Goal: Transaction & Acquisition: Purchase product/service

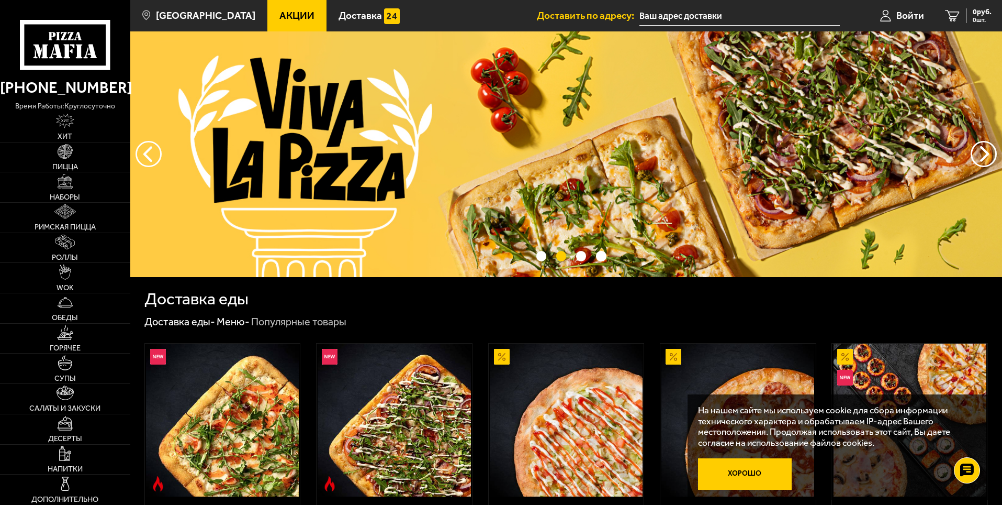
click at [762, 480] on button "Хорошо" at bounding box center [745, 473] width 94 height 31
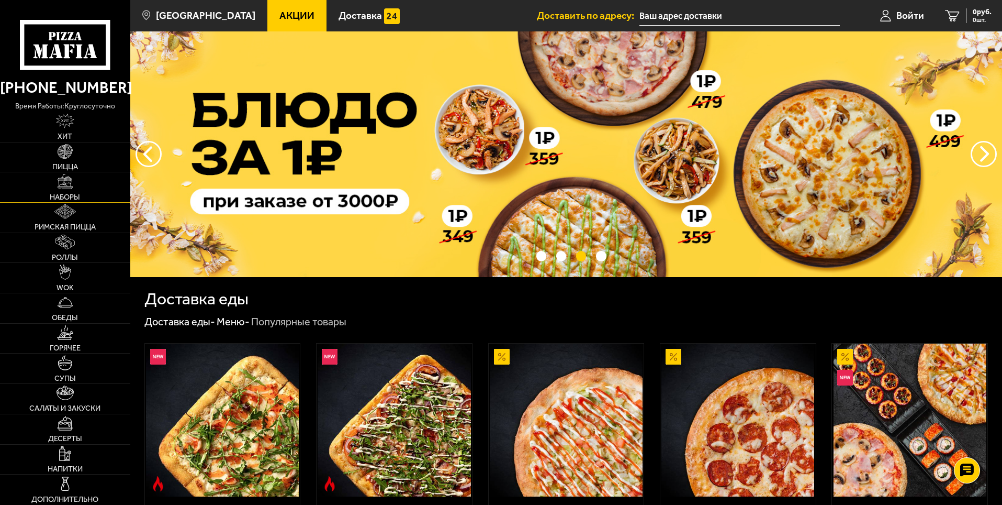
click at [66, 188] on img at bounding box center [65, 181] width 15 height 15
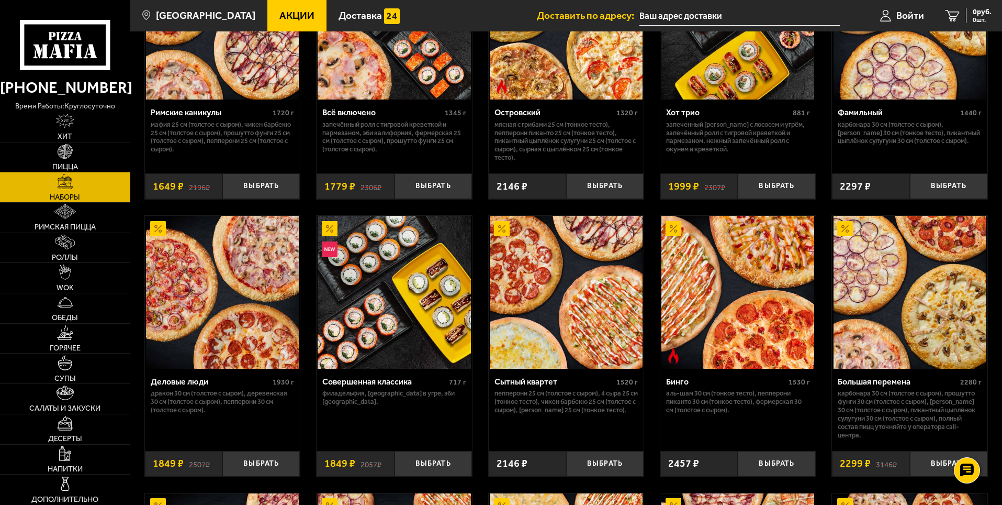
scroll to position [942, 0]
